Goal: Information Seeking & Learning: Learn about a topic

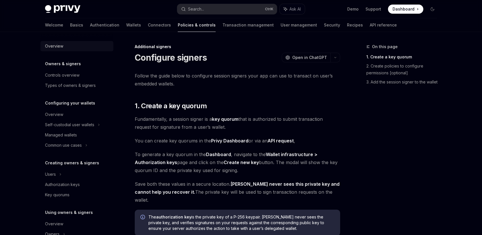
click at [70, 47] on div "Overview" at bounding box center [77, 46] width 65 height 7
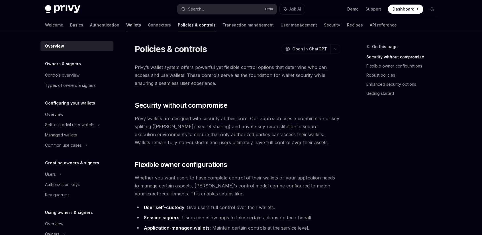
click at [126, 24] on link "Wallets" at bounding box center [133, 25] width 15 height 14
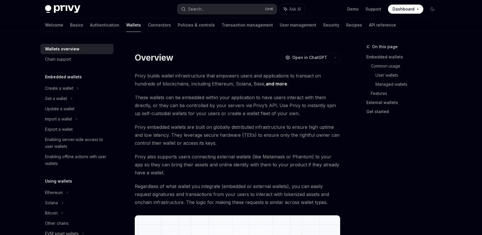
type textarea "*"
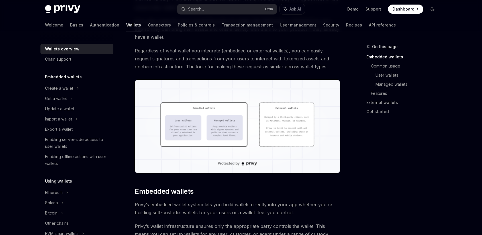
scroll to position [142, 0]
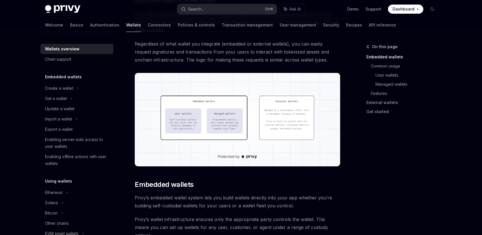
click at [233, 109] on img at bounding box center [237, 119] width 205 height 93
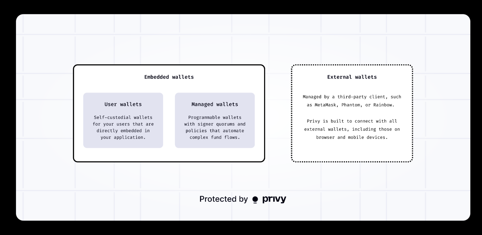
click at [32, 22] on img at bounding box center [243, 117] width 454 height 206
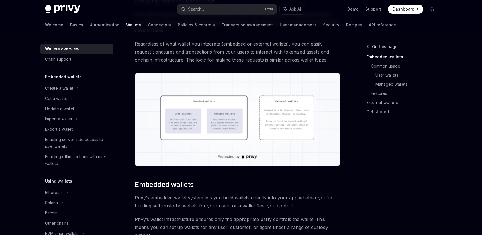
click at [241, 107] on img at bounding box center [237, 119] width 205 height 93
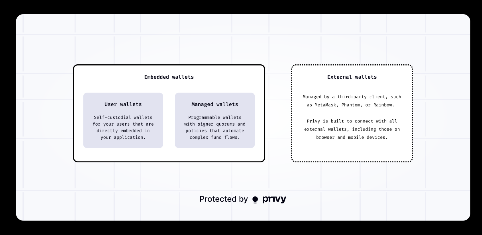
click at [248, 106] on img at bounding box center [243, 117] width 454 height 206
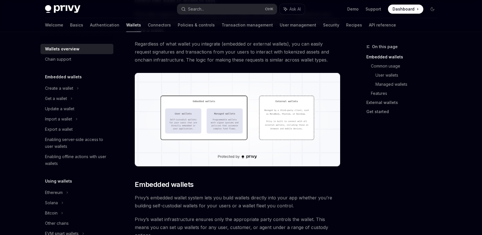
click at [248, 106] on img at bounding box center [237, 119] width 205 height 93
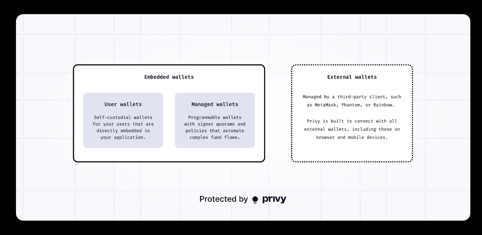
click at [248, 106] on img at bounding box center [243, 117] width 454 height 206
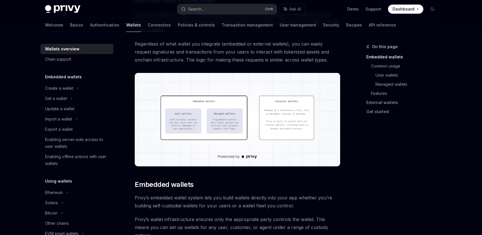
click at [256, 110] on img at bounding box center [237, 119] width 205 height 93
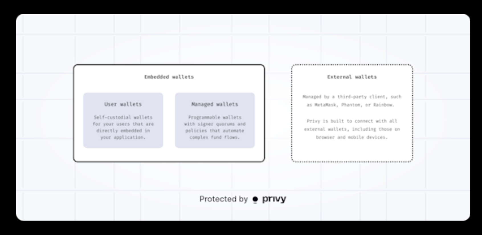
click at [256, 110] on img at bounding box center [243, 117] width 454 height 206
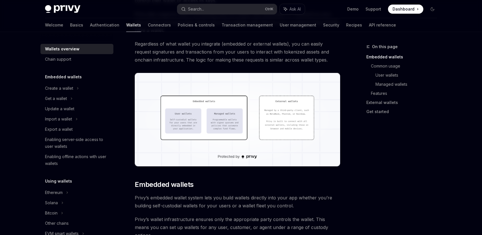
click at [256, 110] on img at bounding box center [237, 119] width 205 height 93
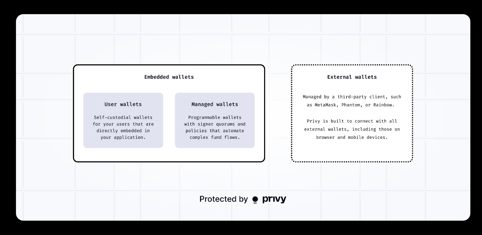
click at [256, 110] on img at bounding box center [243, 117] width 454 height 206
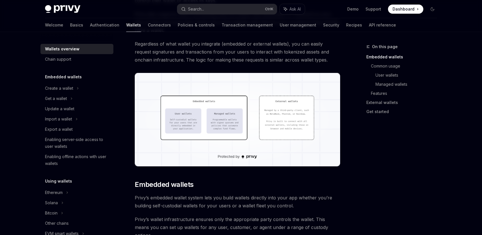
click at [256, 110] on img at bounding box center [237, 119] width 205 height 93
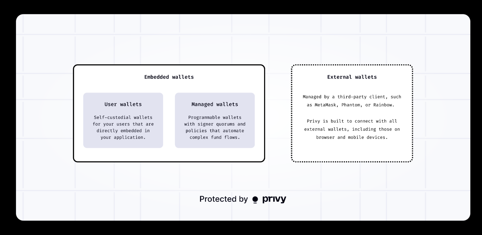
click at [256, 110] on img at bounding box center [243, 117] width 454 height 206
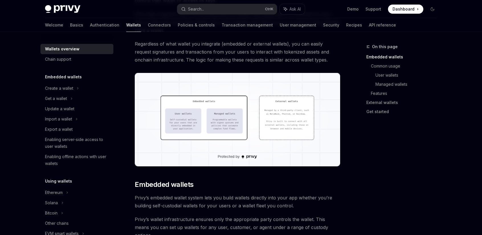
click at [246, 104] on img at bounding box center [237, 119] width 205 height 93
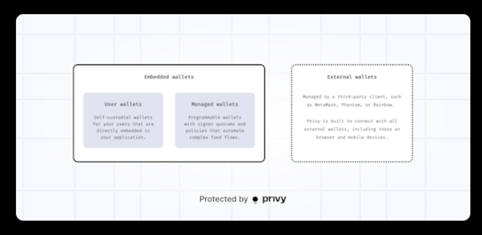
click at [246, 104] on img at bounding box center [243, 117] width 454 height 206
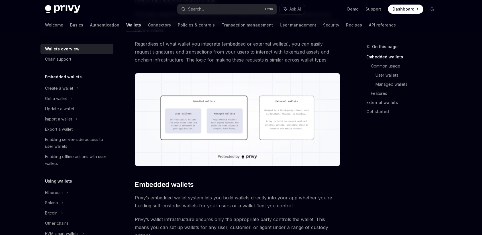
click at [246, 104] on img at bounding box center [237, 119] width 205 height 93
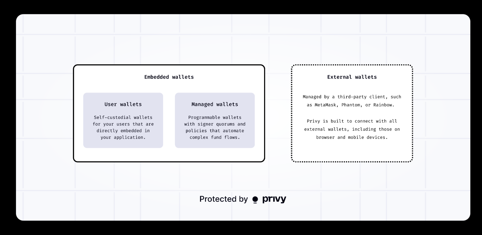
click at [246, 104] on img at bounding box center [243, 117] width 454 height 206
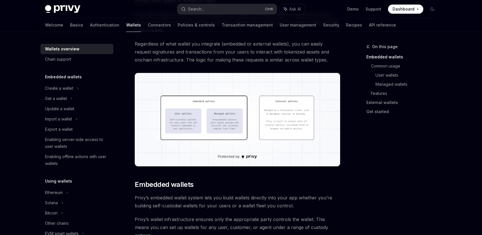
click at [260, 146] on img at bounding box center [237, 119] width 205 height 93
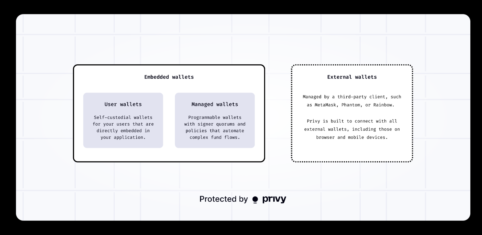
click at [253, 125] on img at bounding box center [243, 117] width 454 height 206
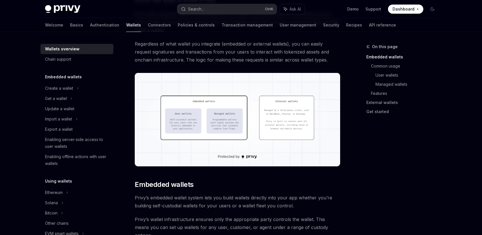
click at [244, 120] on img at bounding box center [237, 119] width 205 height 93
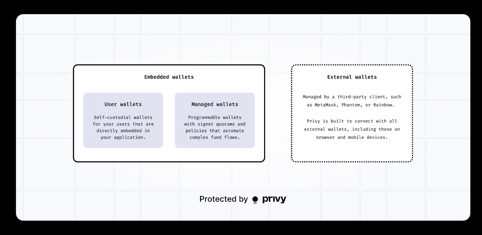
click at [244, 120] on img at bounding box center [243, 117] width 454 height 206
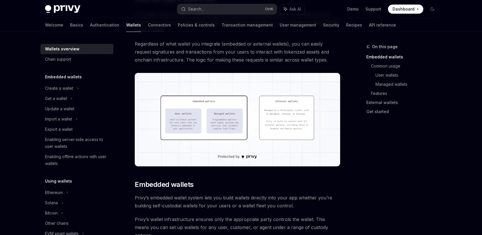
click at [250, 110] on img at bounding box center [237, 119] width 205 height 93
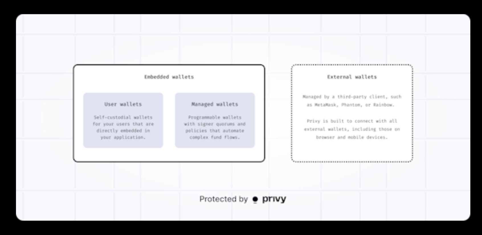
click at [250, 110] on img at bounding box center [243, 117] width 454 height 206
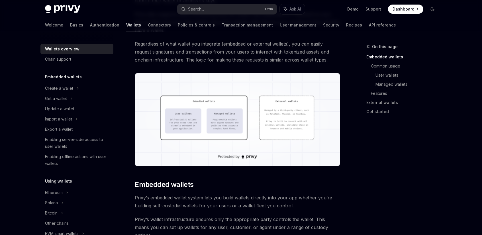
click at [233, 132] on img at bounding box center [237, 119] width 205 height 93
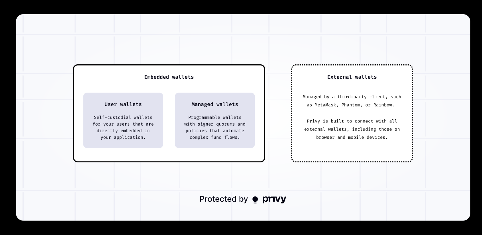
click at [235, 89] on img at bounding box center [243, 117] width 454 height 206
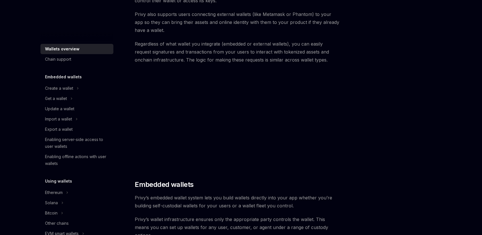
click at [236, 89] on img at bounding box center [237, 119] width 205 height 93
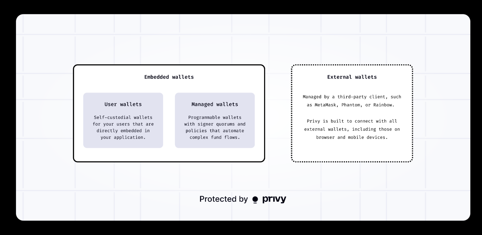
click at [234, 90] on img at bounding box center [243, 117] width 454 height 206
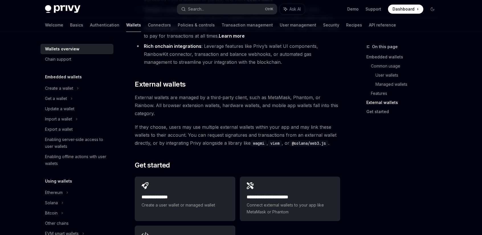
scroll to position [769, 0]
